Goal: Information Seeking & Learning: Check status

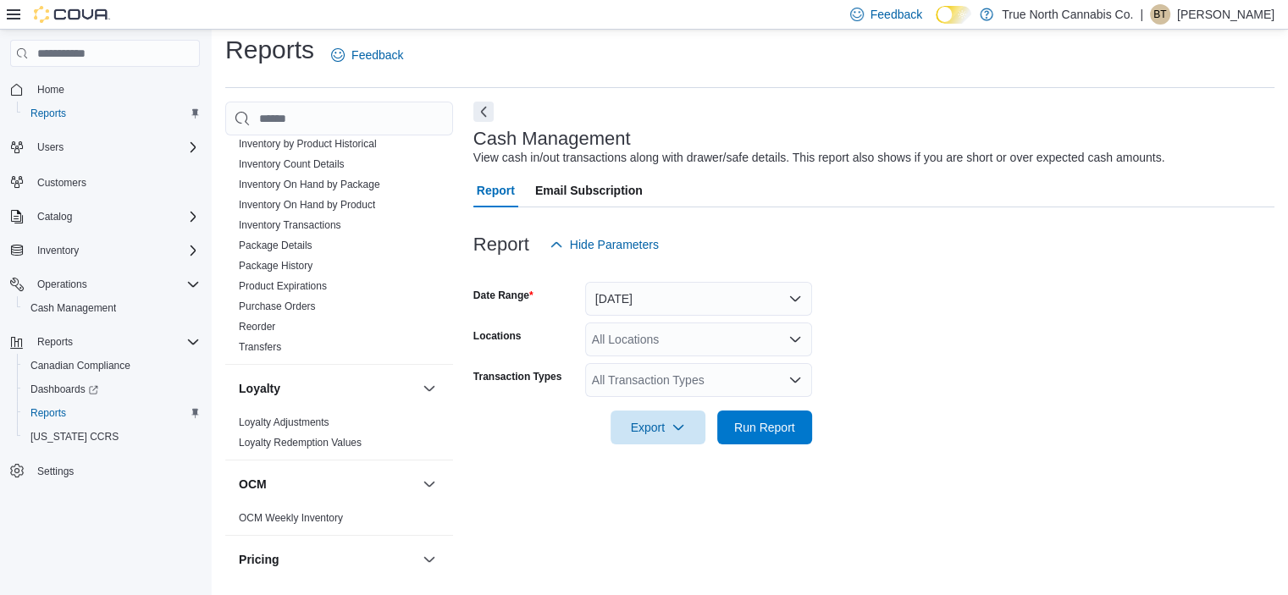
scroll to position [579, 0]
click at [308, 346] on span "Transfers" at bounding box center [339, 350] width 214 height 20
click at [263, 345] on link "Transfers" at bounding box center [260, 350] width 42 height 12
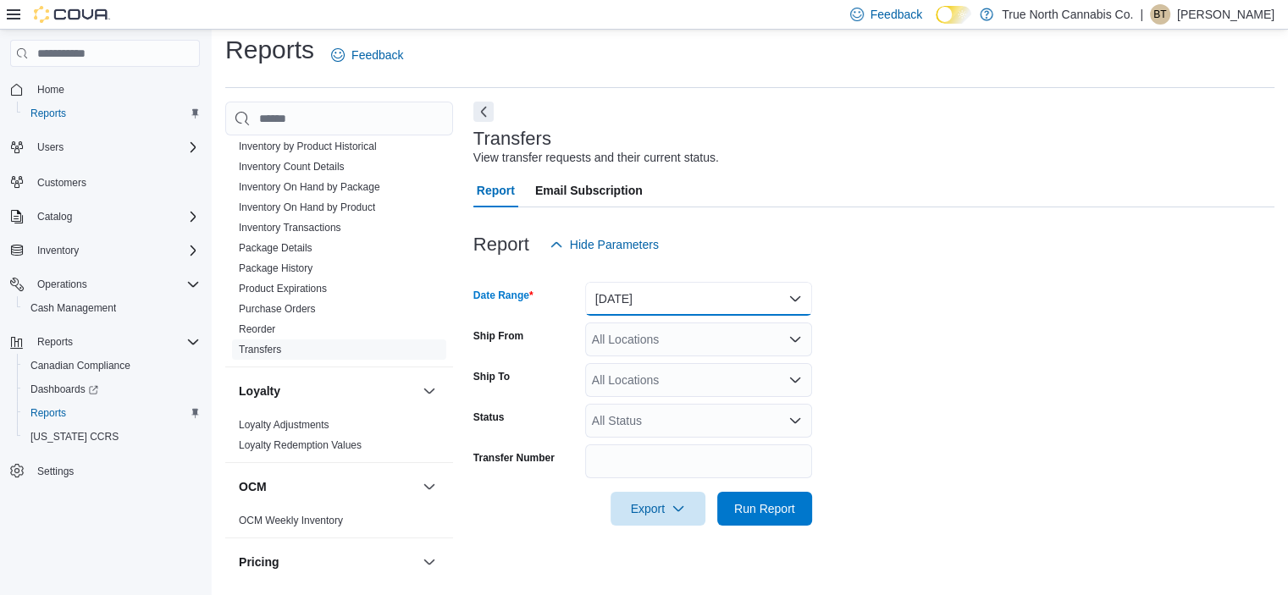
click at [755, 307] on button "Yesterday" at bounding box center [698, 299] width 227 height 34
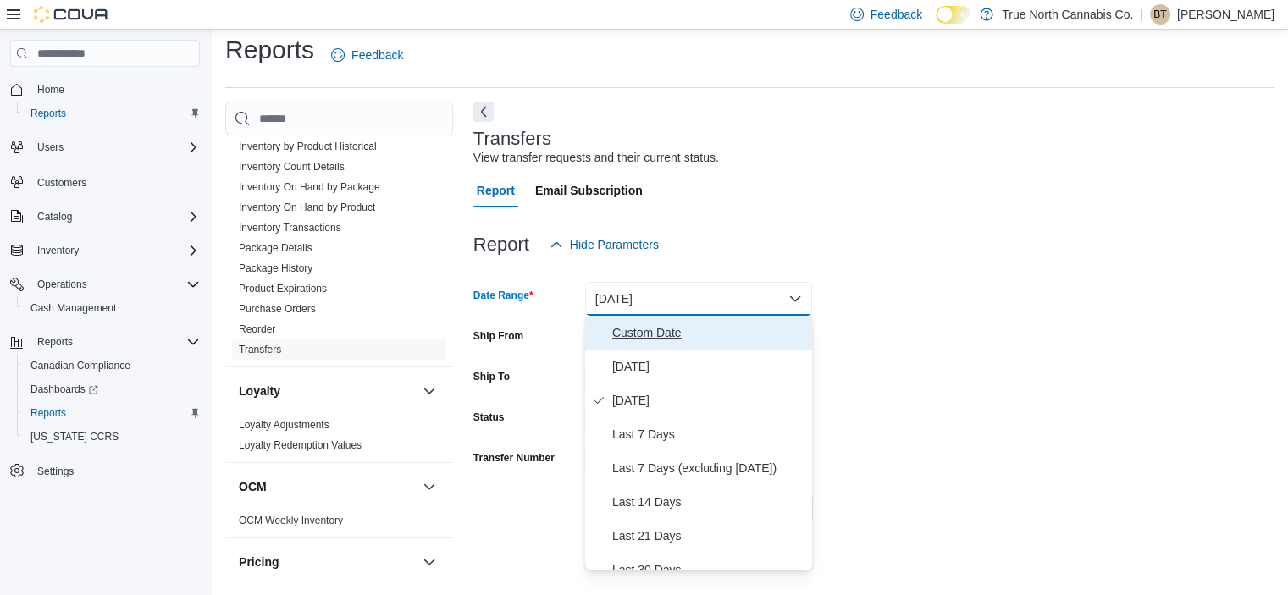
click at [638, 337] on span "Custom Date" at bounding box center [708, 333] width 193 height 20
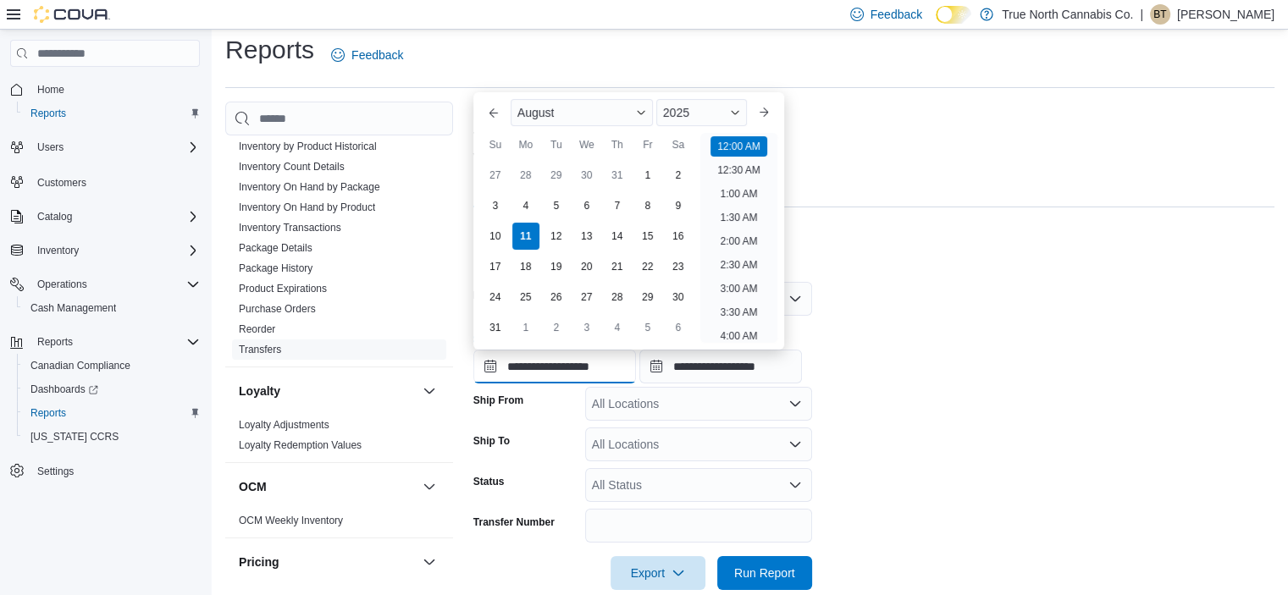
click at [559, 373] on input "**********" at bounding box center [554, 367] width 163 height 34
click at [498, 119] on button "Previous Month" at bounding box center [493, 112] width 27 height 27
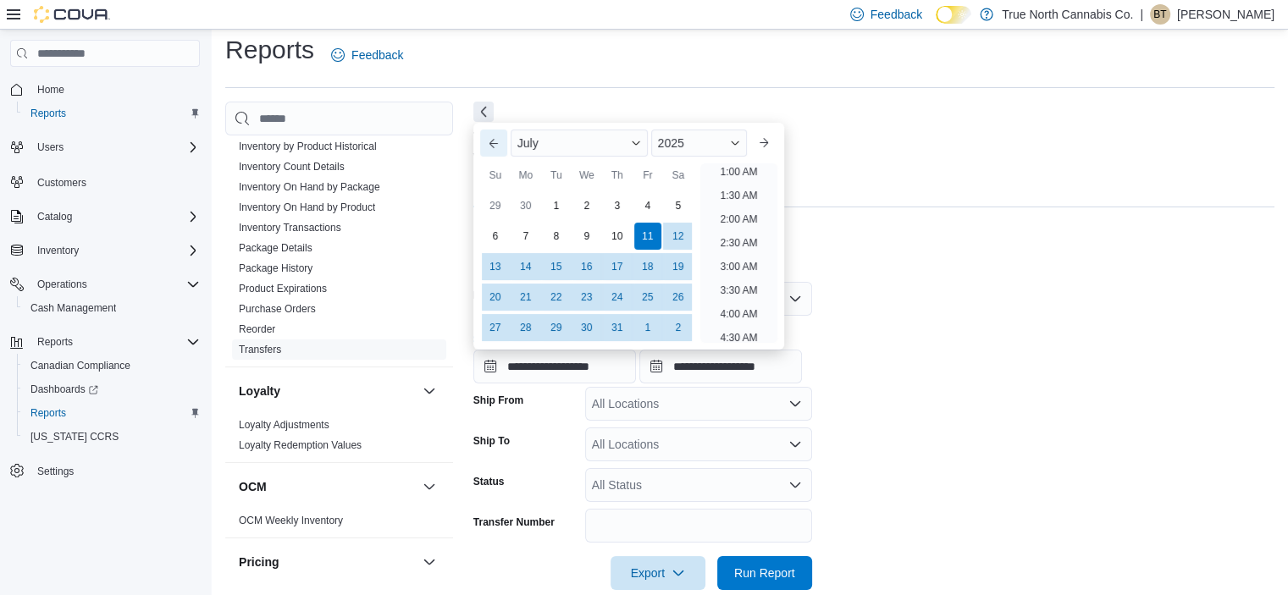
scroll to position [3, 0]
click at [552, 206] on div "1" at bounding box center [556, 206] width 30 height 30
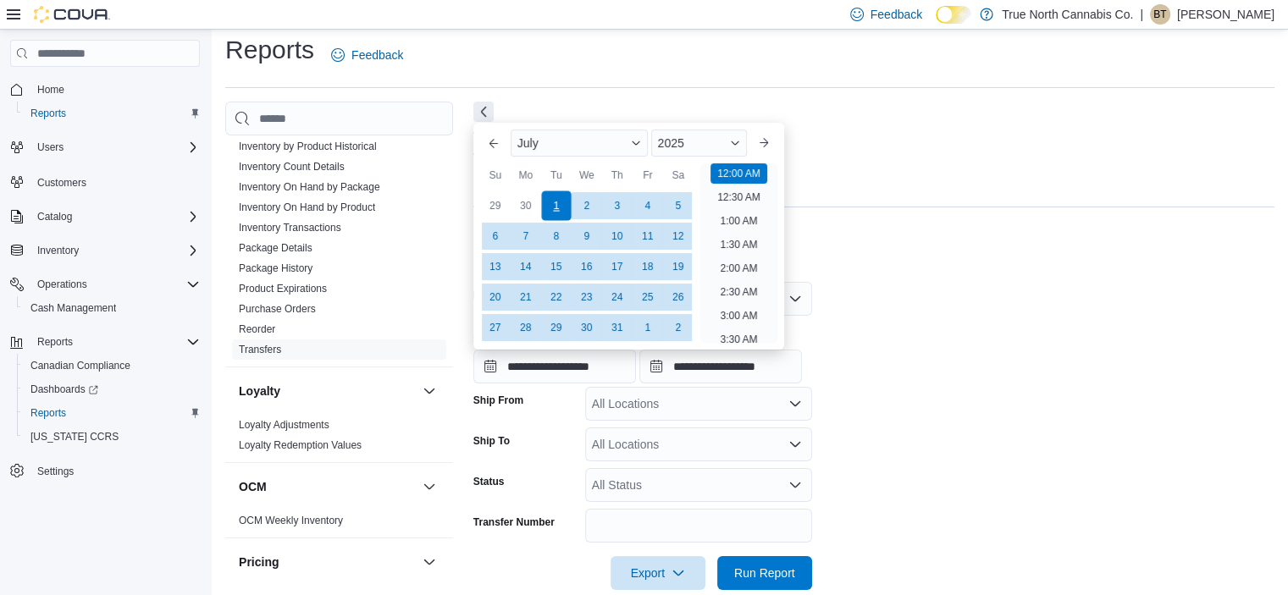
type input "**********"
click at [866, 244] on div "Report Hide Parameters" at bounding box center [873, 245] width 801 height 34
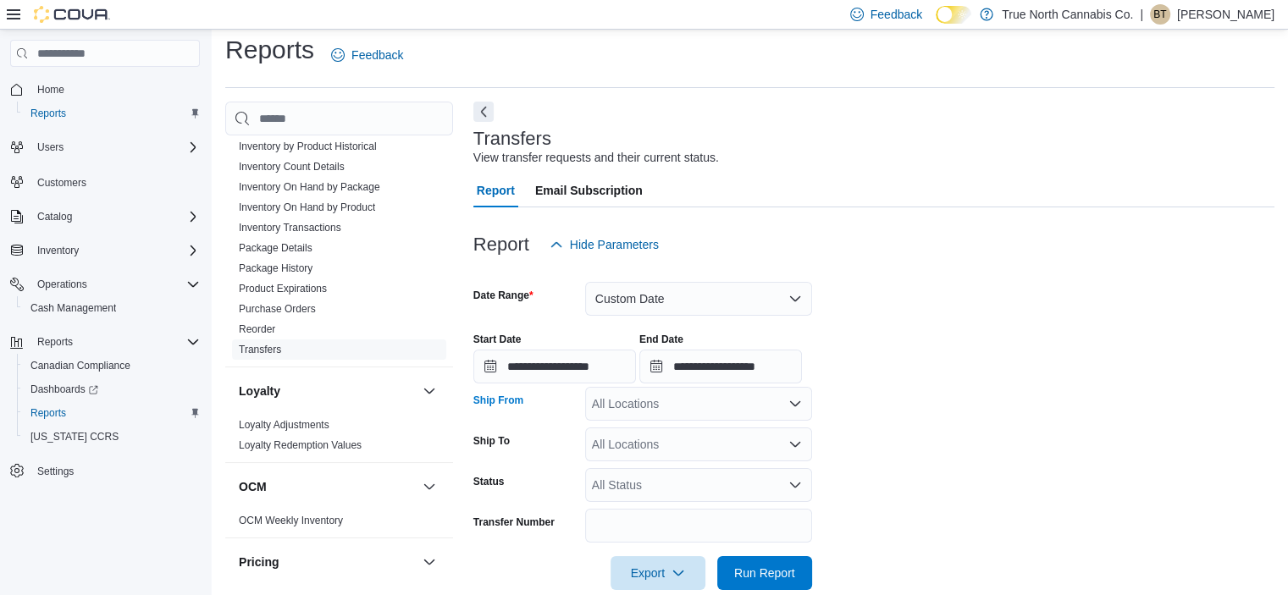
click at [796, 406] on icon "Open list of options" at bounding box center [795, 404] width 14 height 14
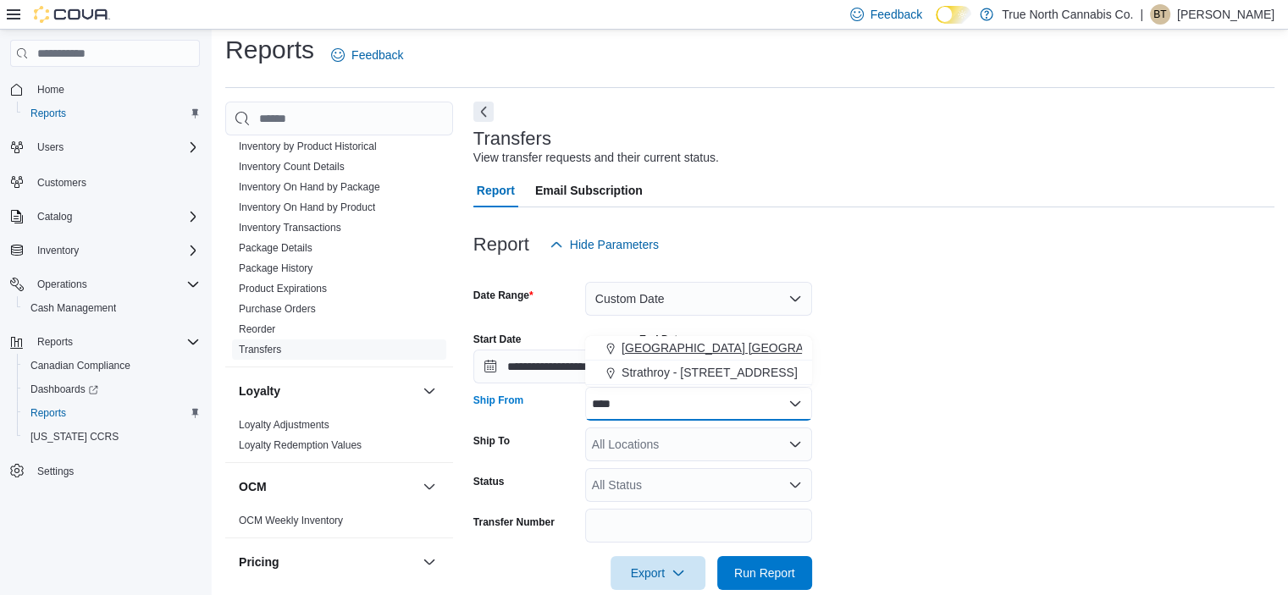
type input "****"
click at [701, 347] on span "[GEOGRAPHIC_DATA] [GEOGRAPHIC_DATA] [GEOGRAPHIC_DATA]" at bounding box center [810, 348] width 377 height 17
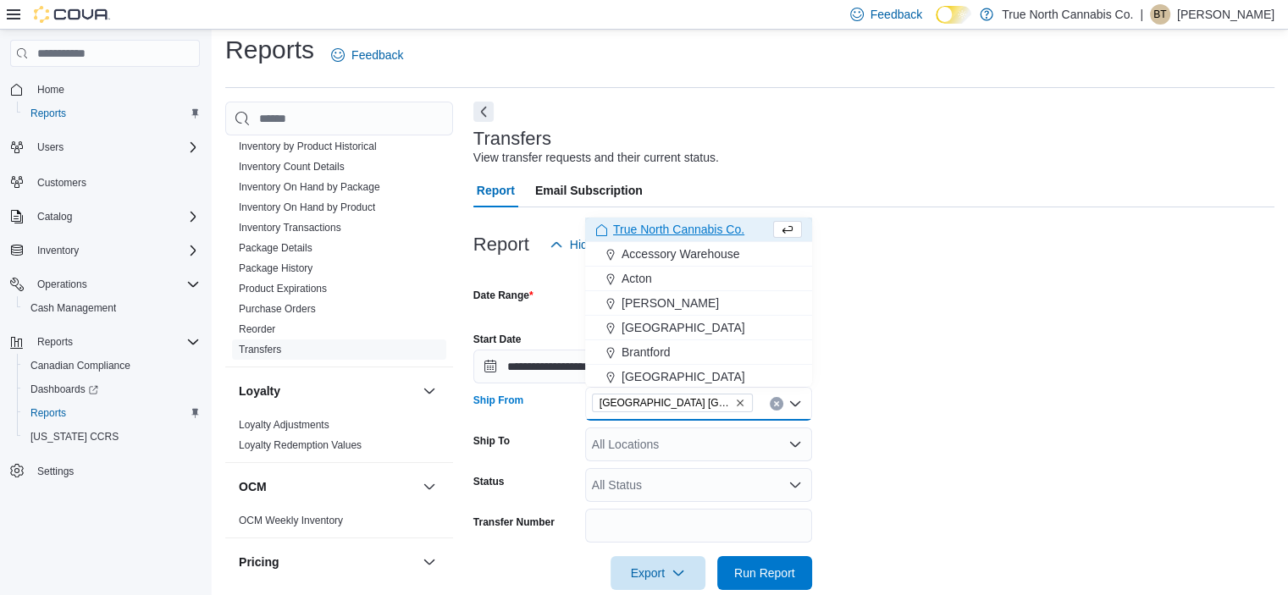
click at [799, 447] on icon "Open list of options" at bounding box center [795, 445] width 14 height 14
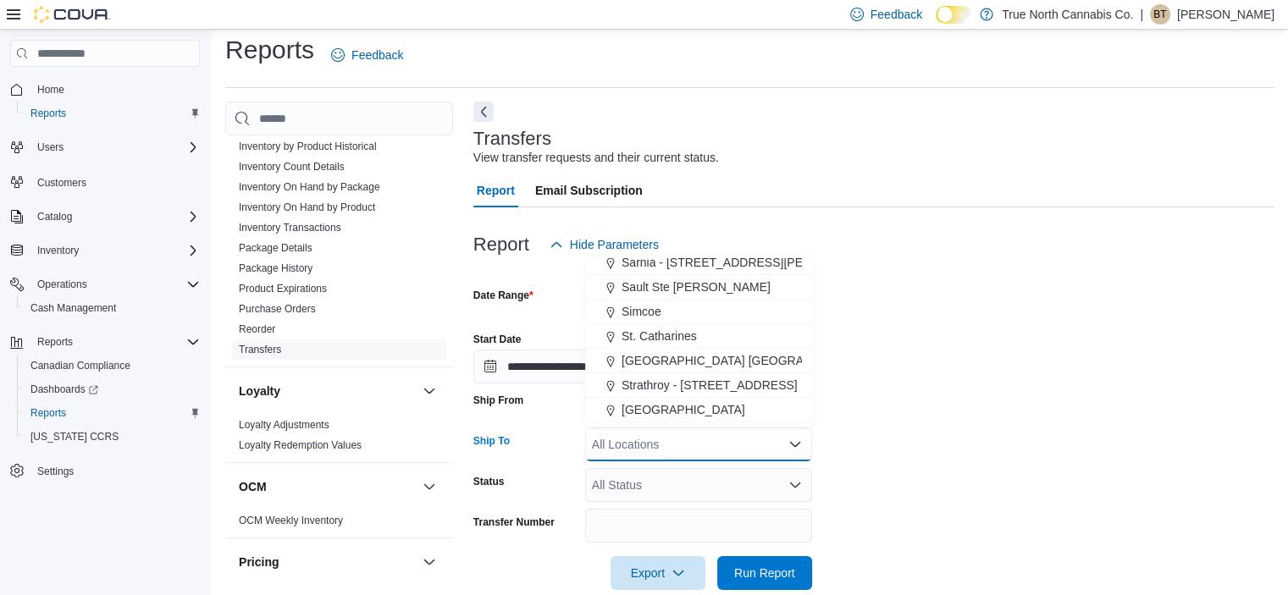
scroll to position [1056, 0]
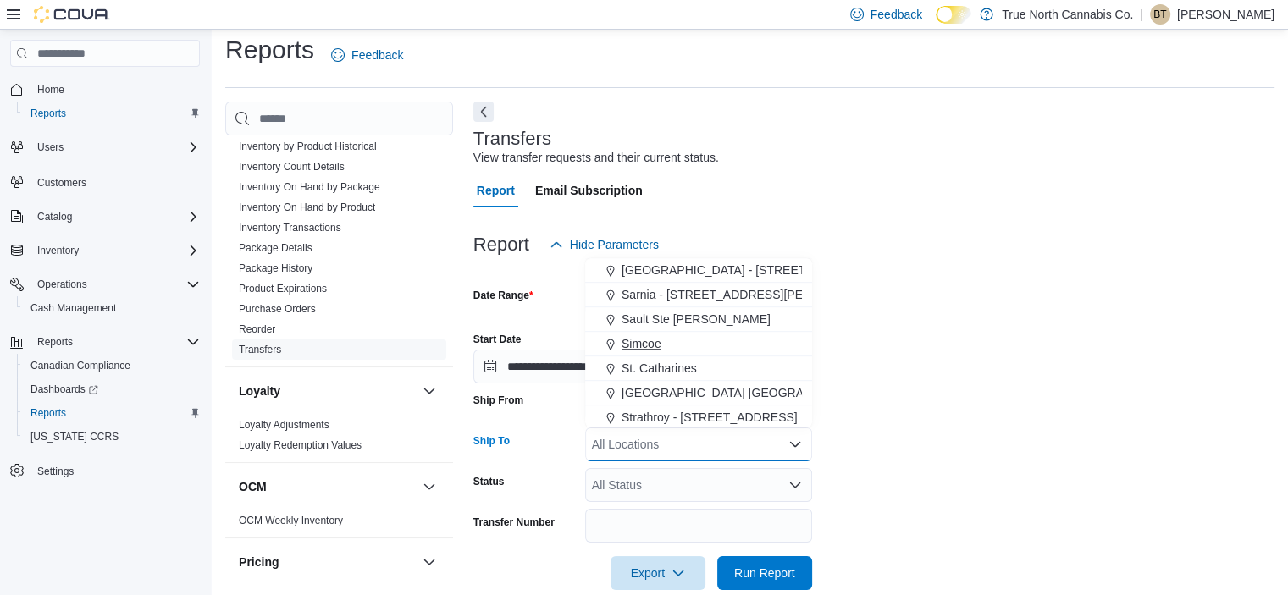
click at [624, 338] on span "Simcoe" at bounding box center [642, 343] width 40 height 17
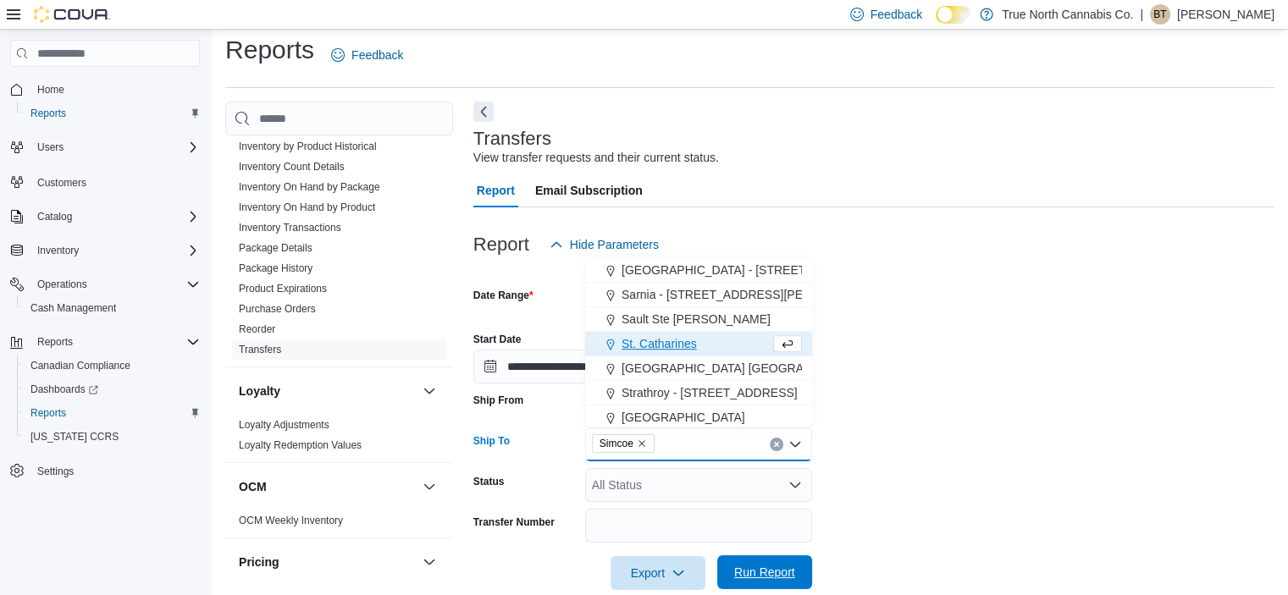
click at [750, 572] on span "Run Report" at bounding box center [764, 572] width 61 height 17
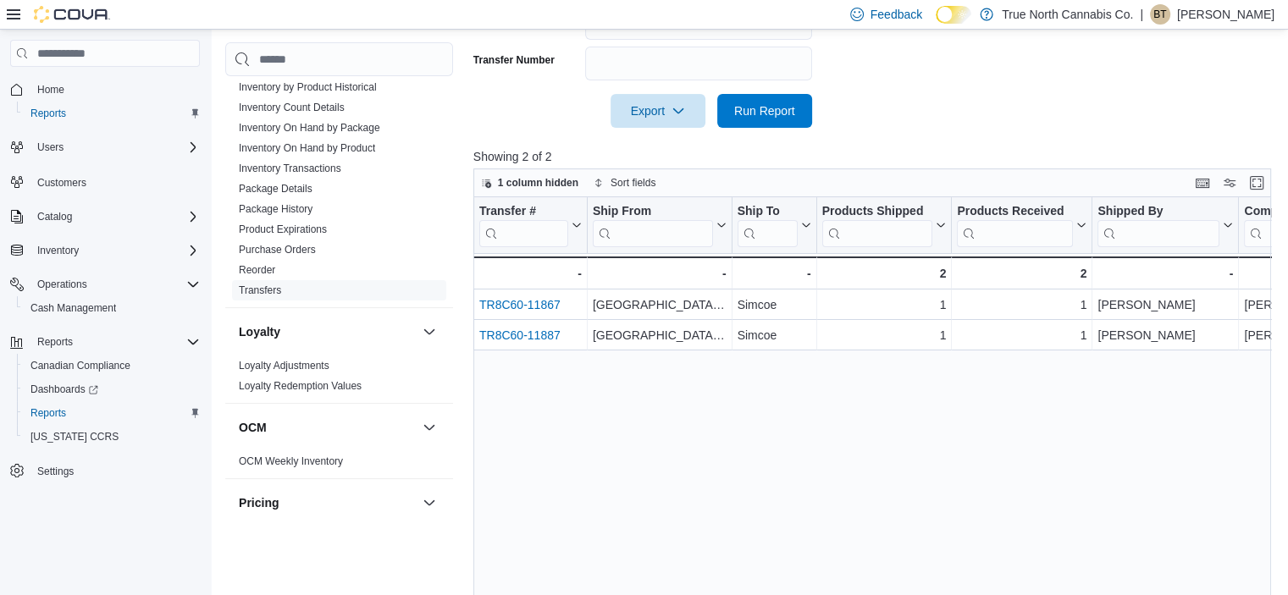
scroll to position [535, 0]
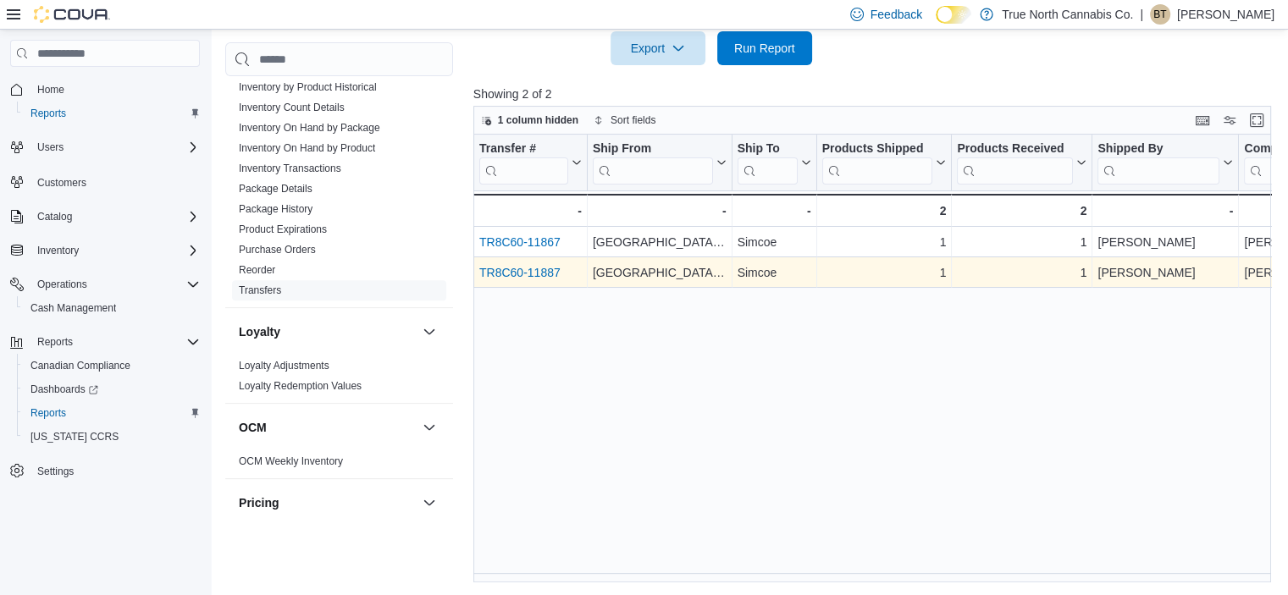
click at [503, 266] on link "TR8C60-11887" at bounding box center [519, 273] width 81 height 14
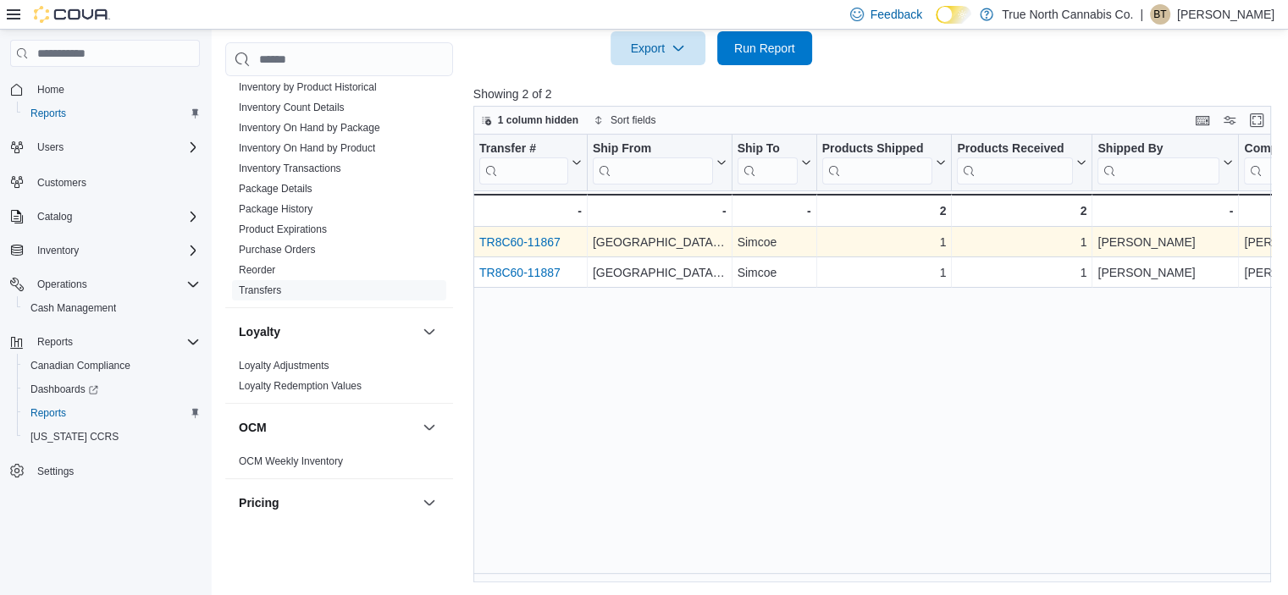
click at [534, 237] on link "TR8C60-11867" at bounding box center [519, 242] width 81 height 14
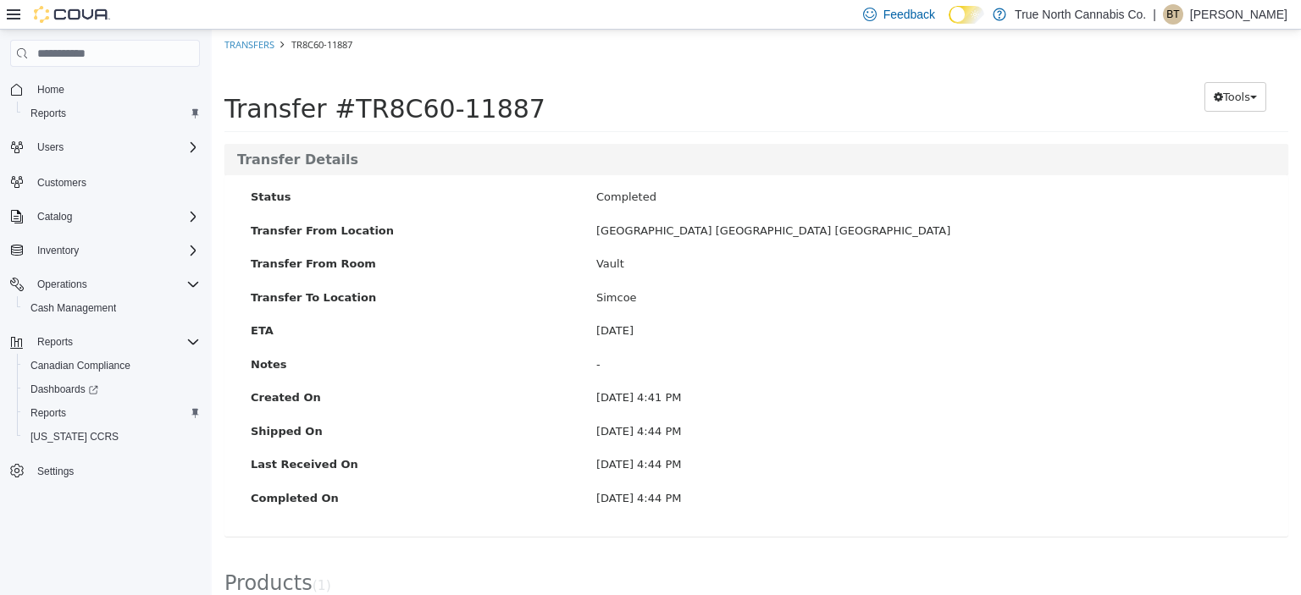
scroll to position [122, 0]
